Goal: Navigation & Orientation: Find specific page/section

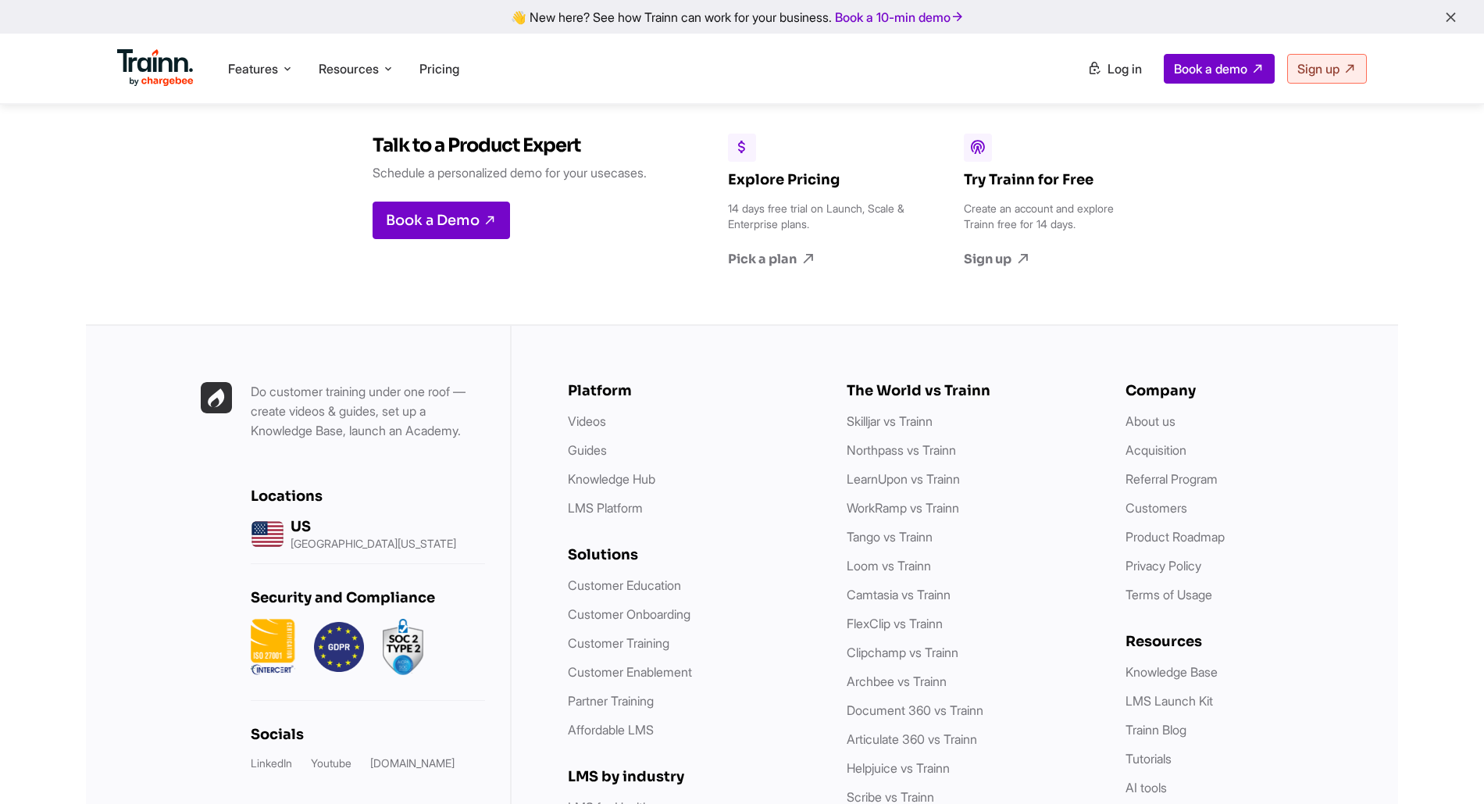
scroll to position [4458, 0]
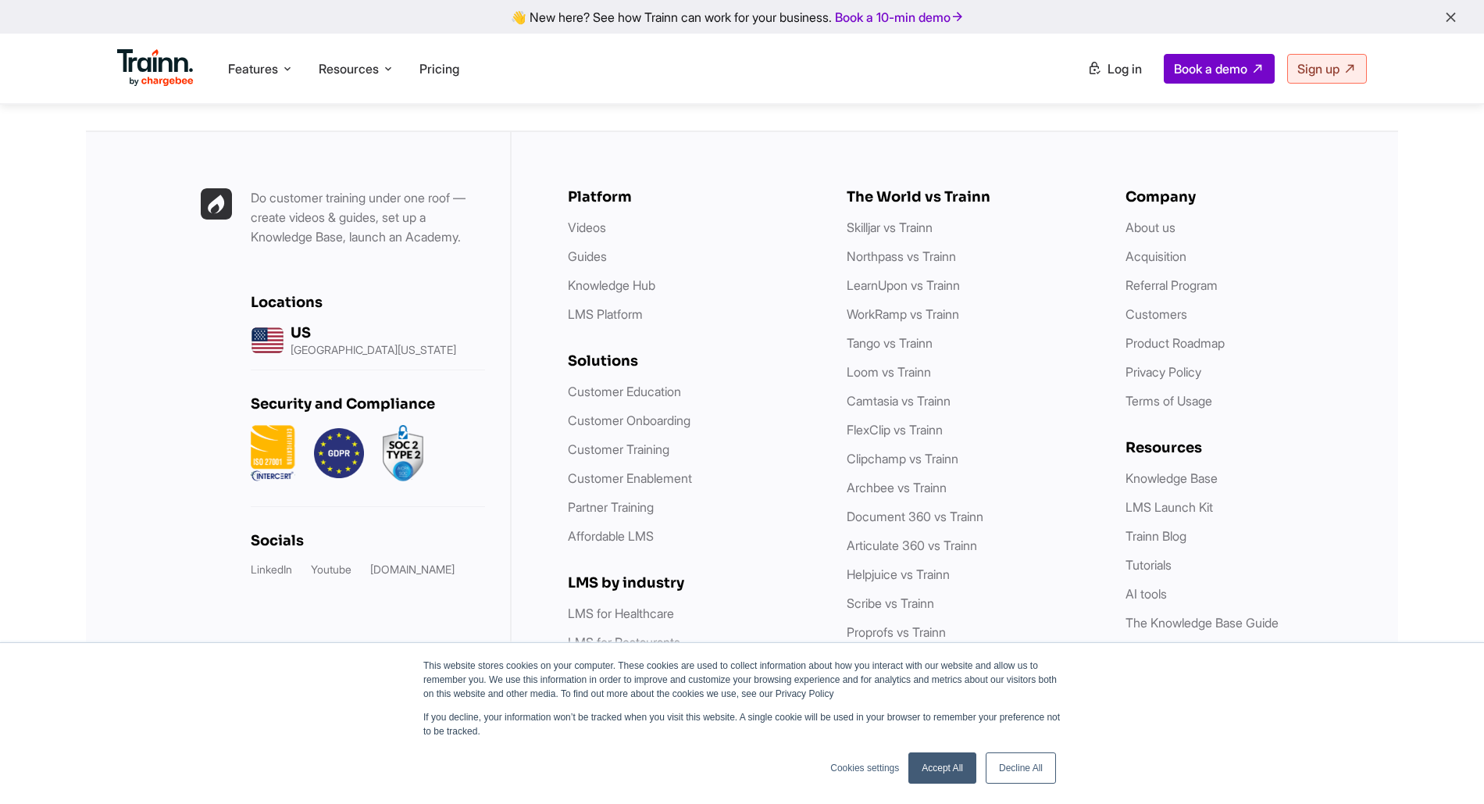
click at [966, 770] on link "Accept All" at bounding box center [942, 767] width 68 height 31
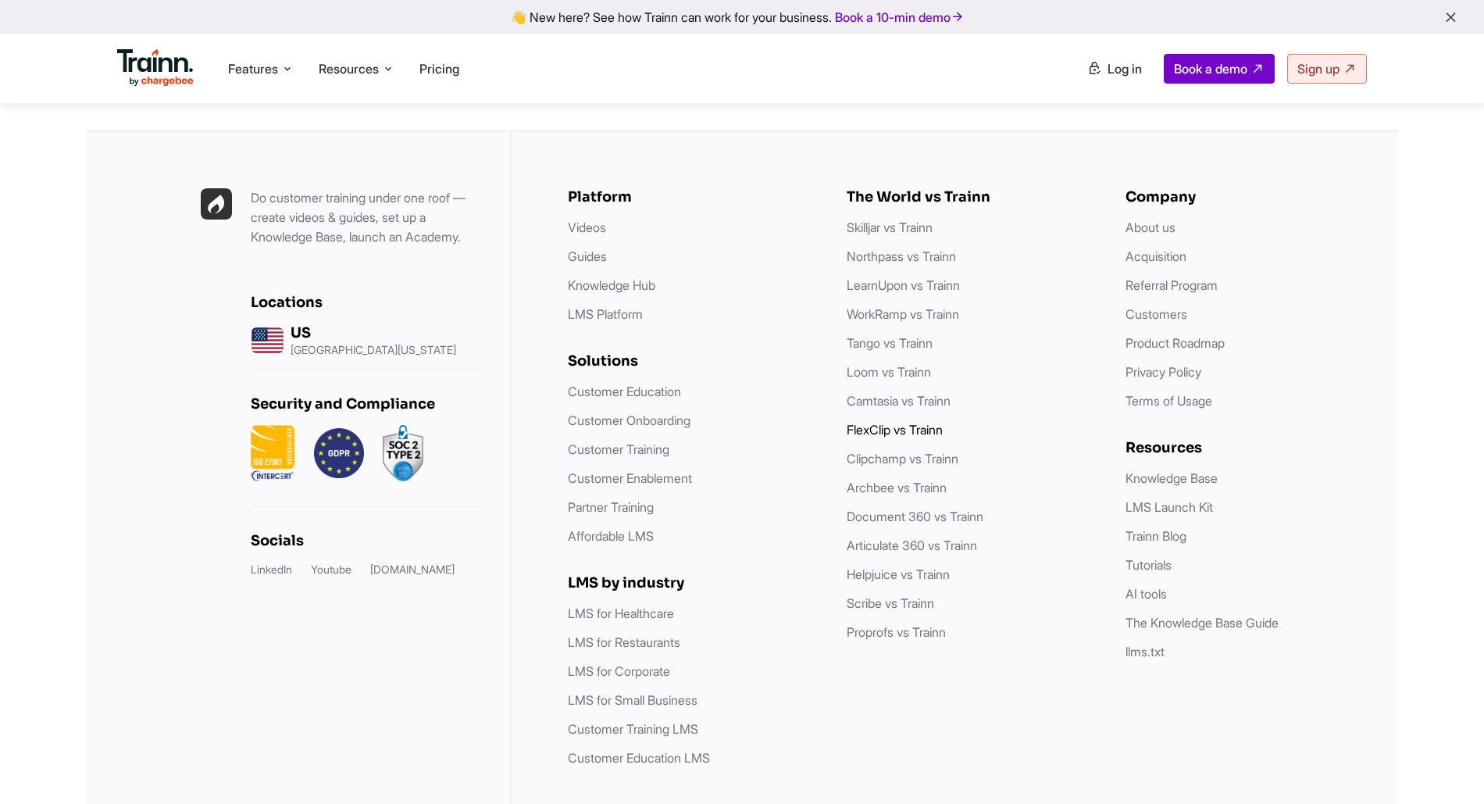
scroll to position [0, 0]
click at [319, 425] on img at bounding box center [339, 453] width 50 height 56
click at [296, 294] on div "Locations [GEOGRAPHIC_DATA] [GEOGRAPHIC_DATA][US_STATE]" at bounding box center [368, 332] width 234 height 77
click at [296, 344] on p "[GEOGRAPHIC_DATA][US_STATE]" at bounding box center [374, 349] width 166 height 11
click at [296, 425] on div at bounding box center [368, 453] width 234 height 56
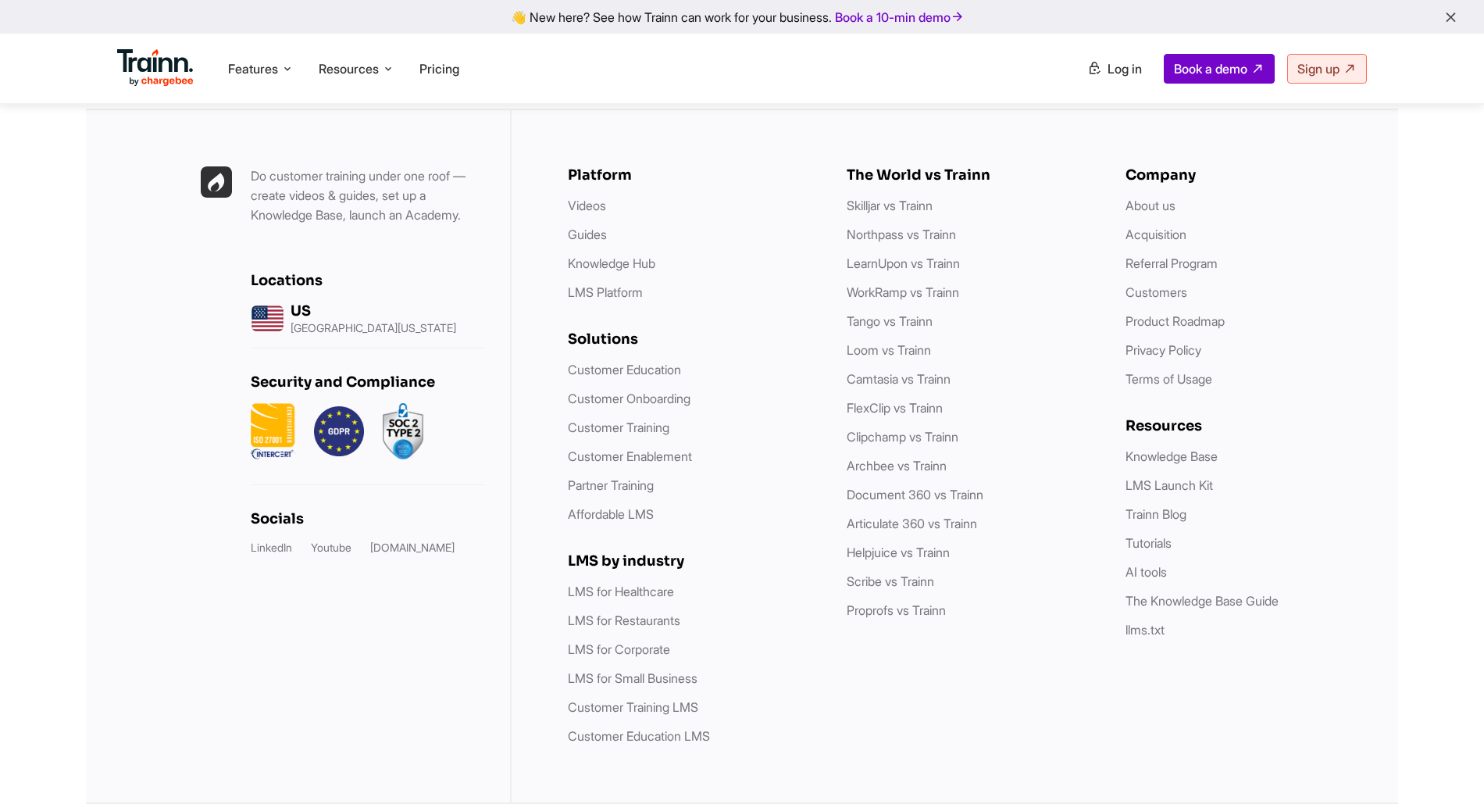
scroll to position [4425, 0]
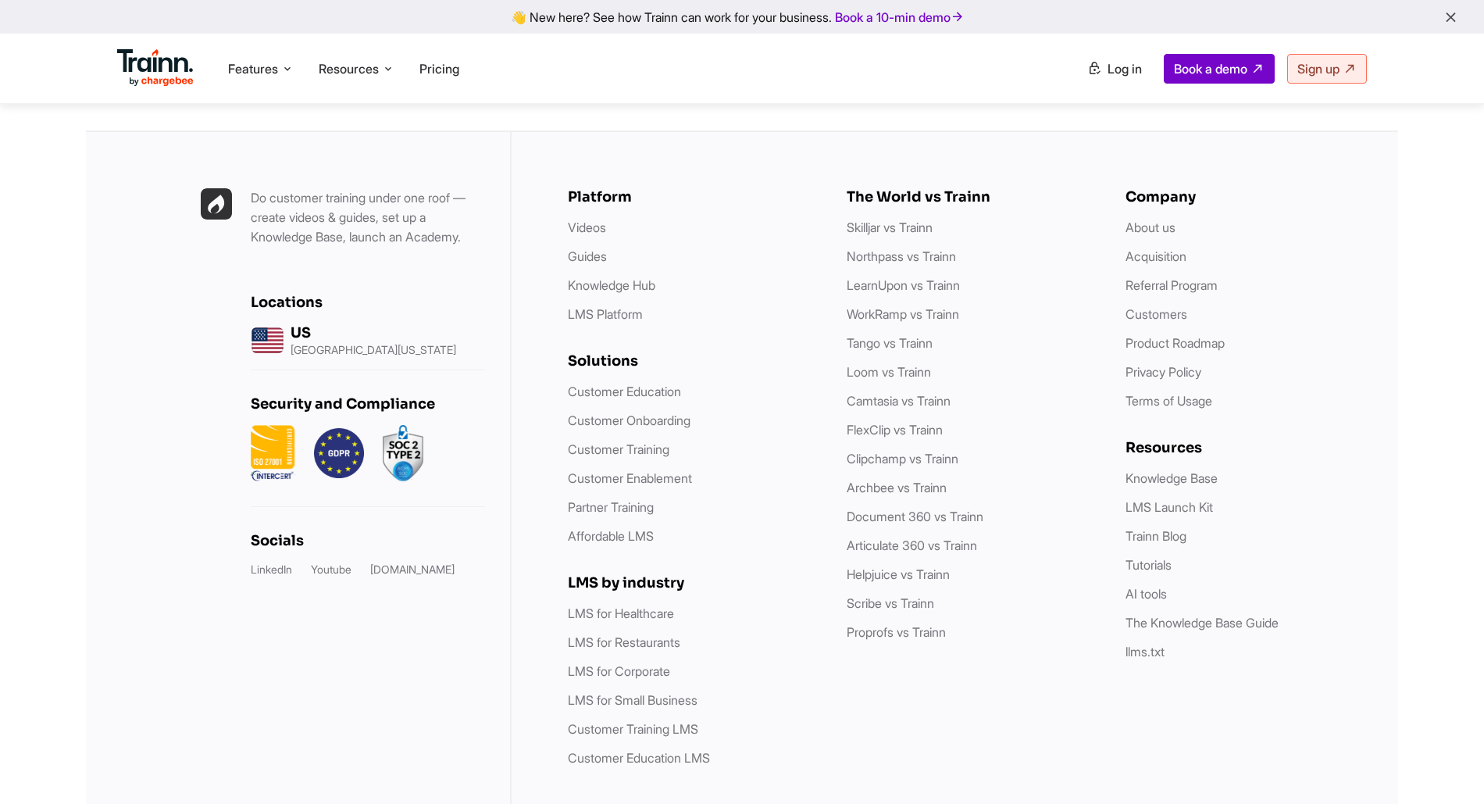
click at [274, 442] on img at bounding box center [273, 453] width 45 height 56
click at [337, 437] on img at bounding box center [339, 453] width 50 height 56
click at [406, 433] on img at bounding box center [403, 453] width 41 height 56
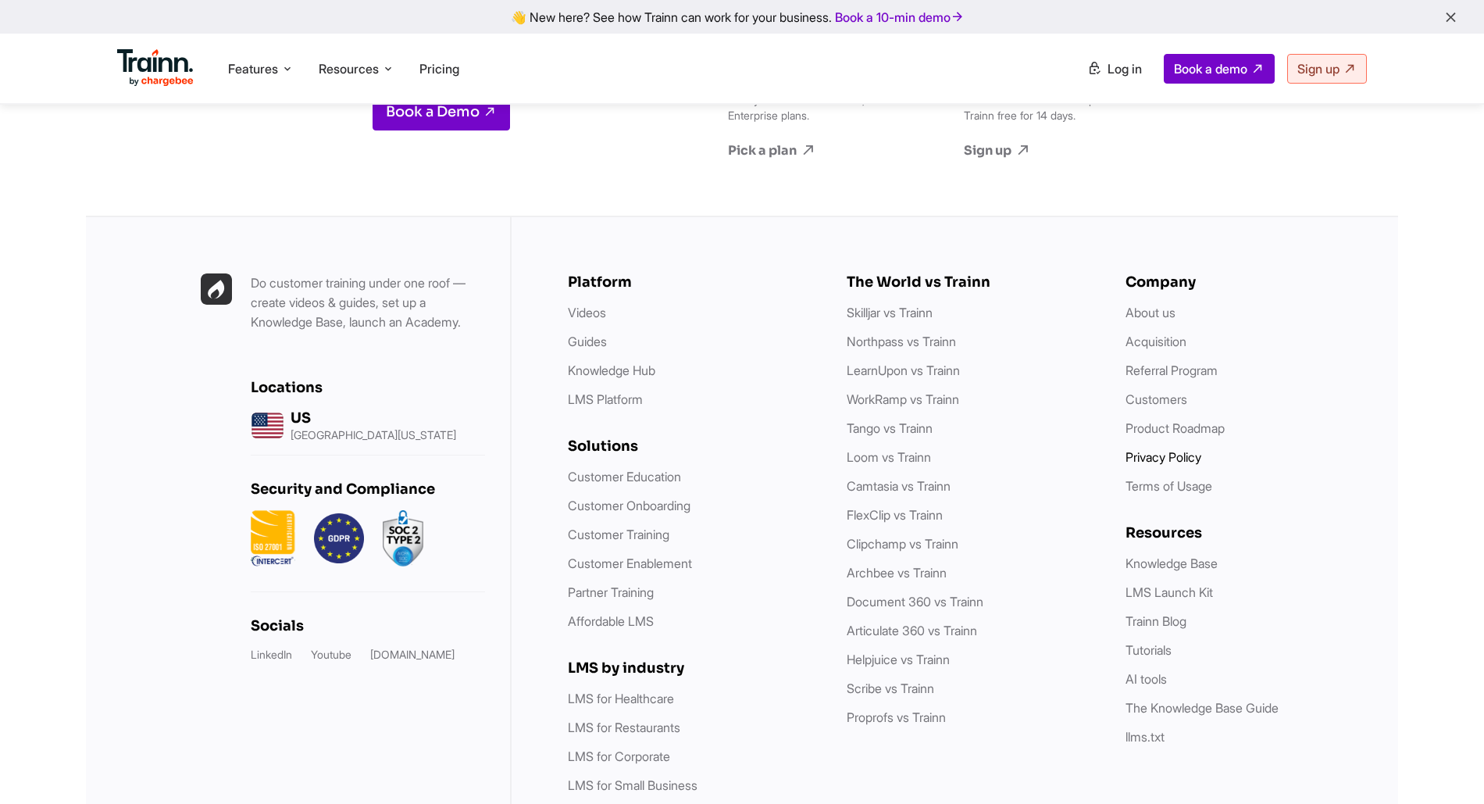
scroll to position [4472, 0]
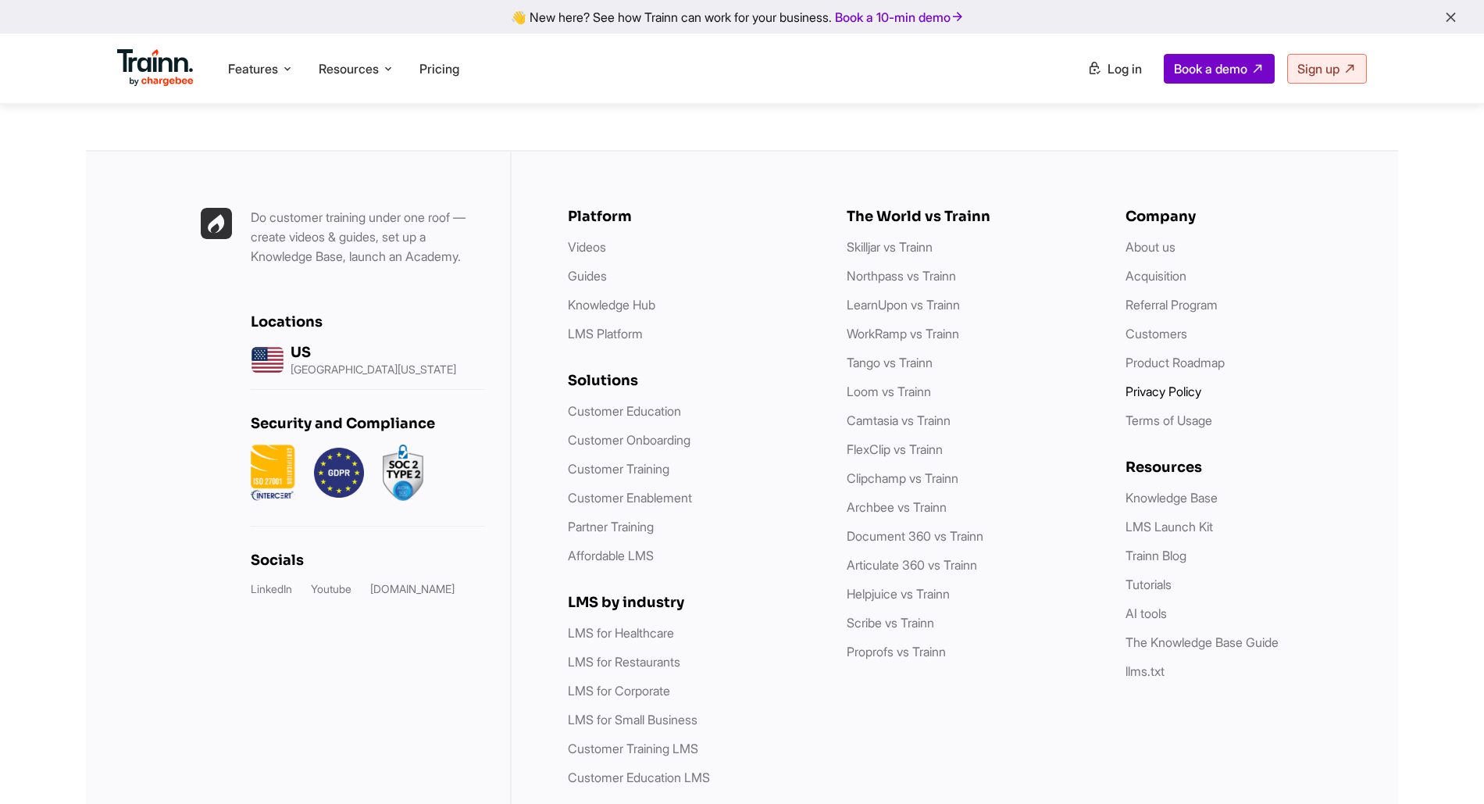
click at [1168, 383] on link "Privacy Policy" at bounding box center [1164, 391] width 76 height 16
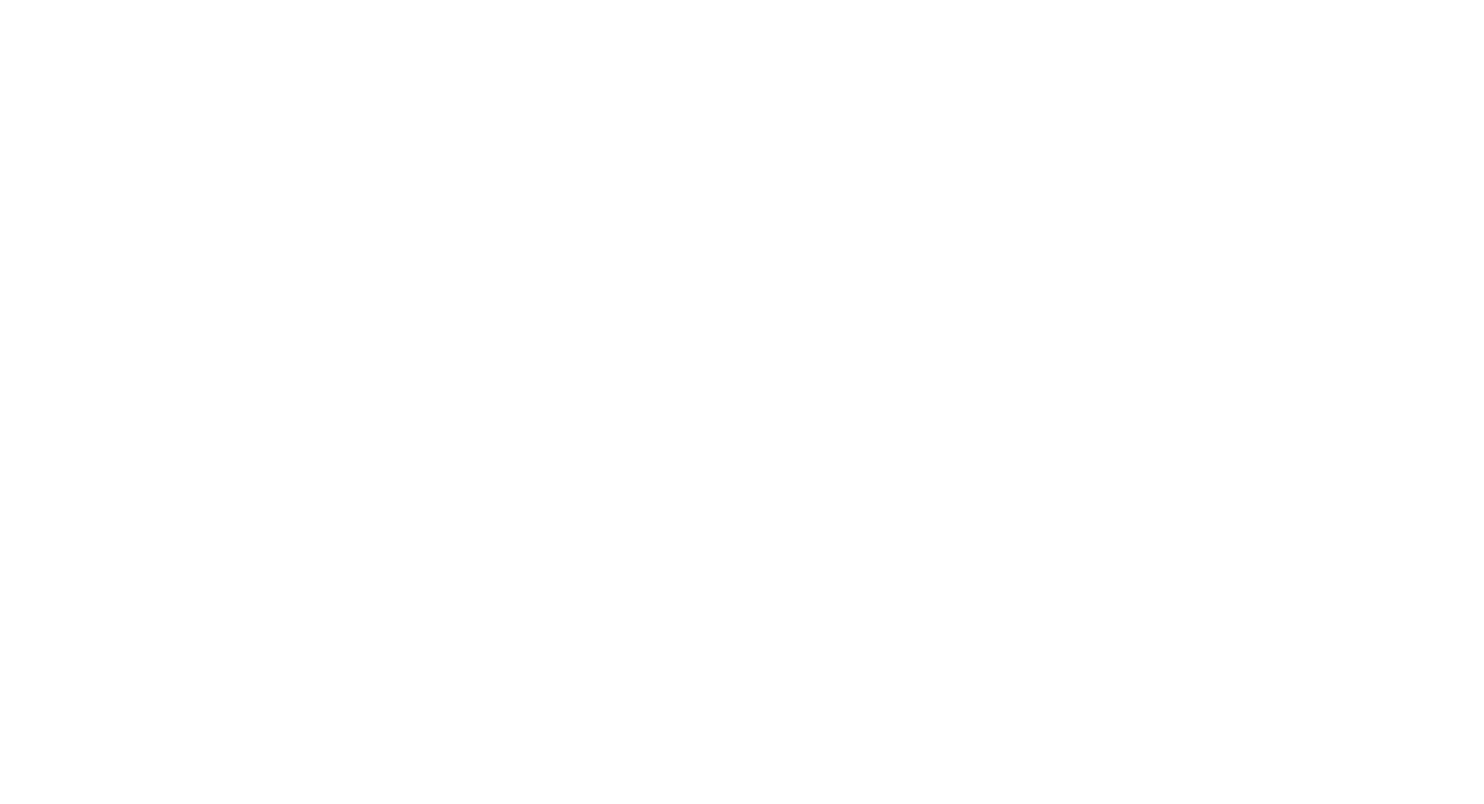
scroll to position [4458, 0]
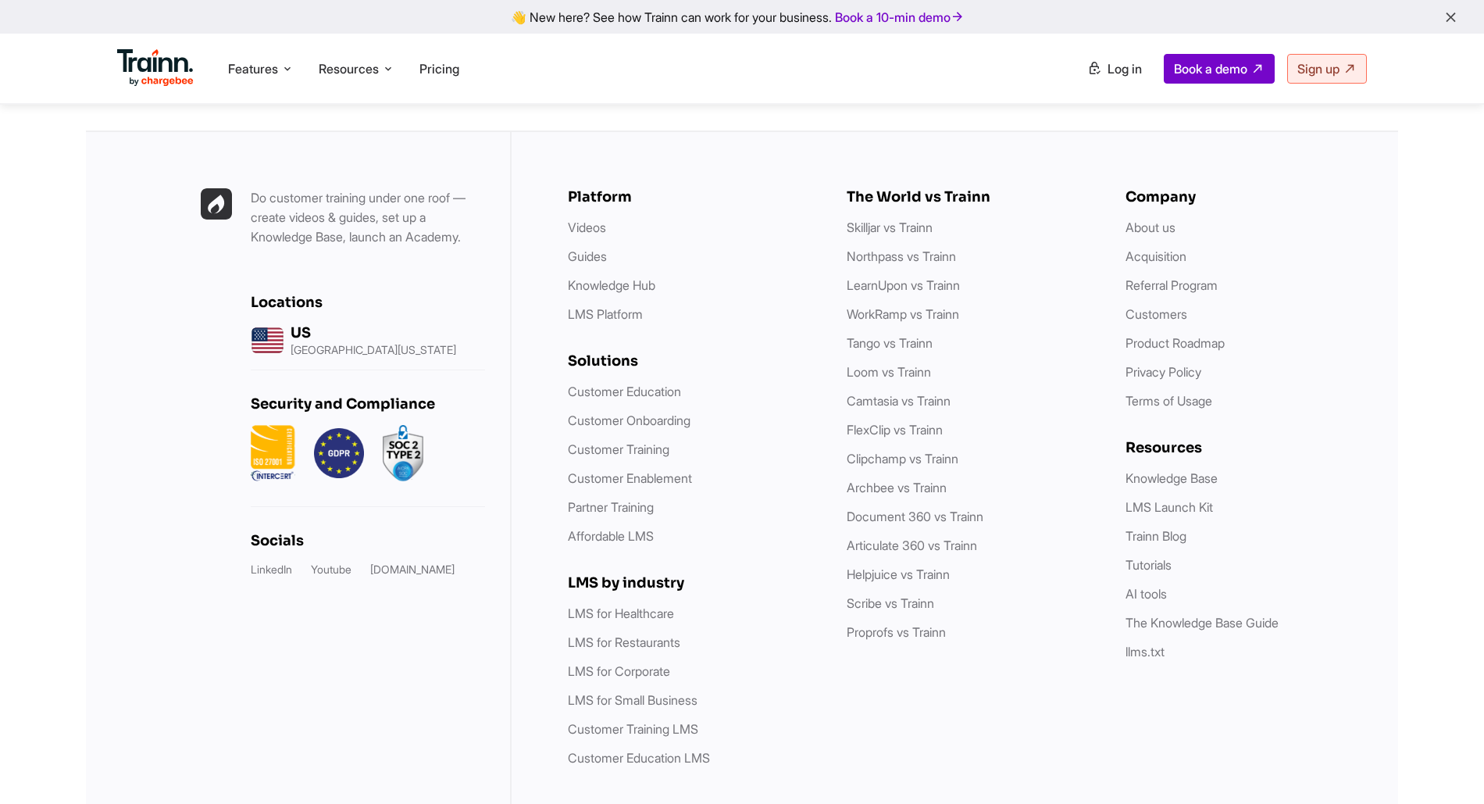
click at [450, 444] on div at bounding box center [368, 453] width 234 height 56
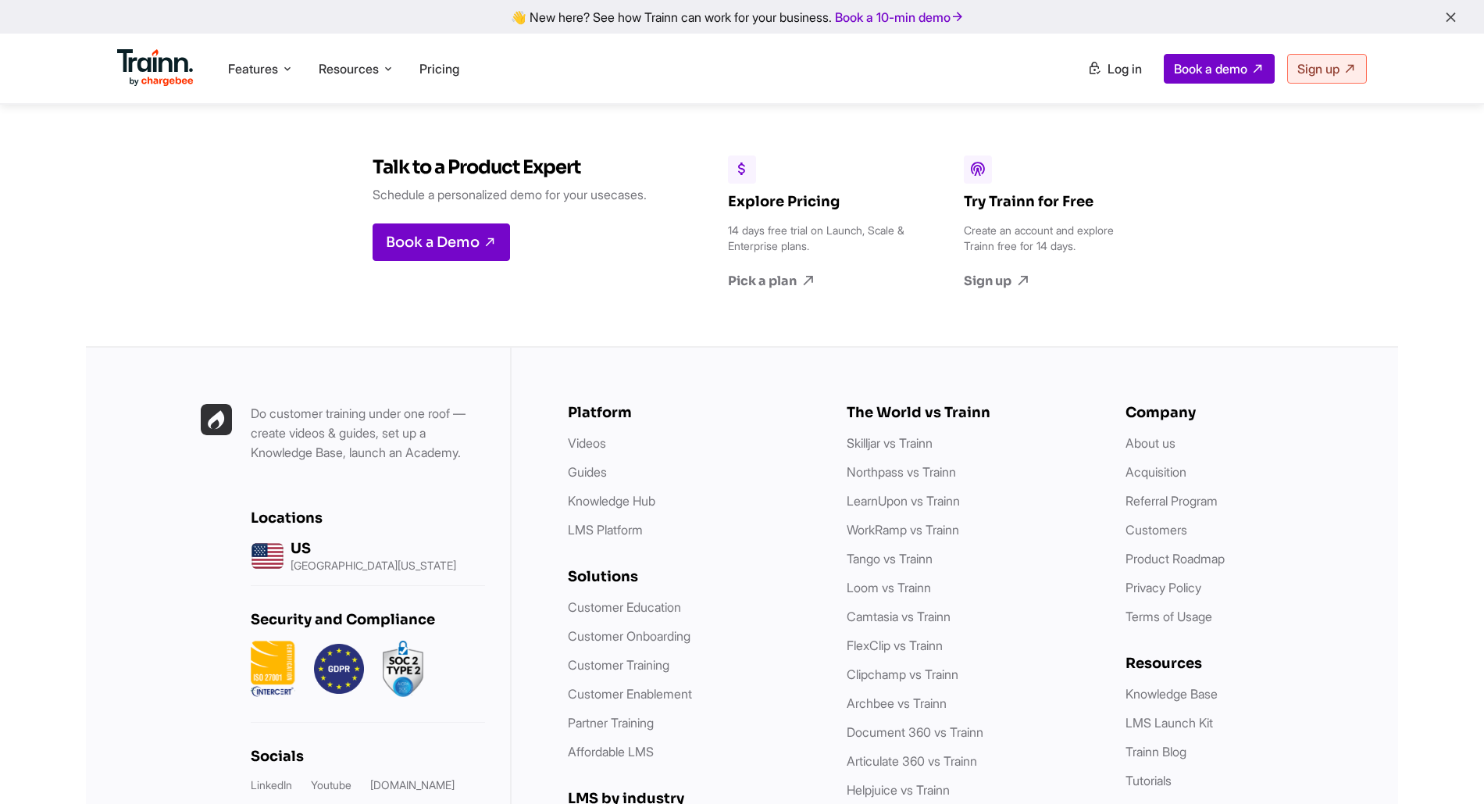
scroll to position [4491, 0]
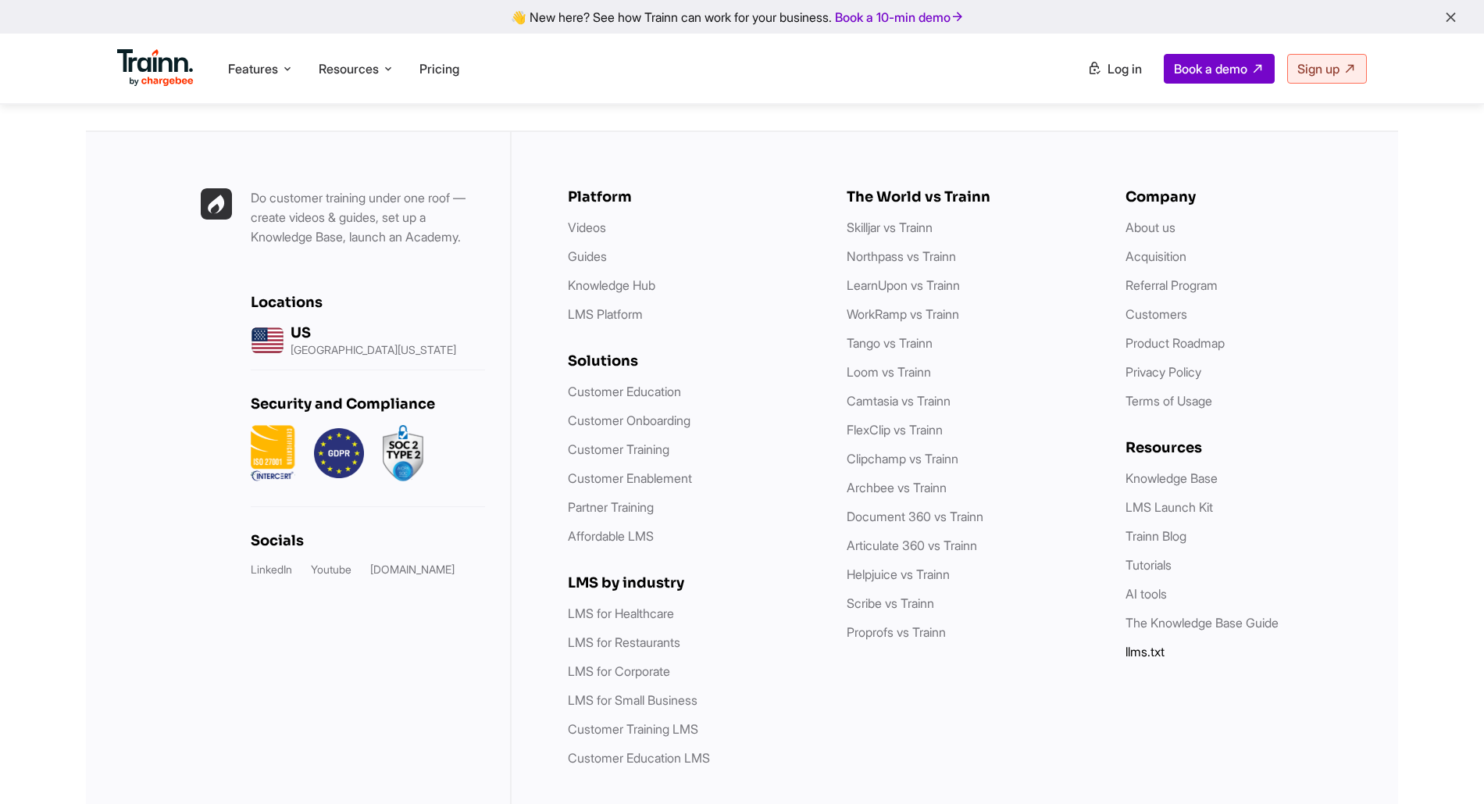
click at [1150, 644] on link "llms.txt" at bounding box center [1145, 652] width 39 height 16
